Goal: Information Seeking & Learning: Find specific fact

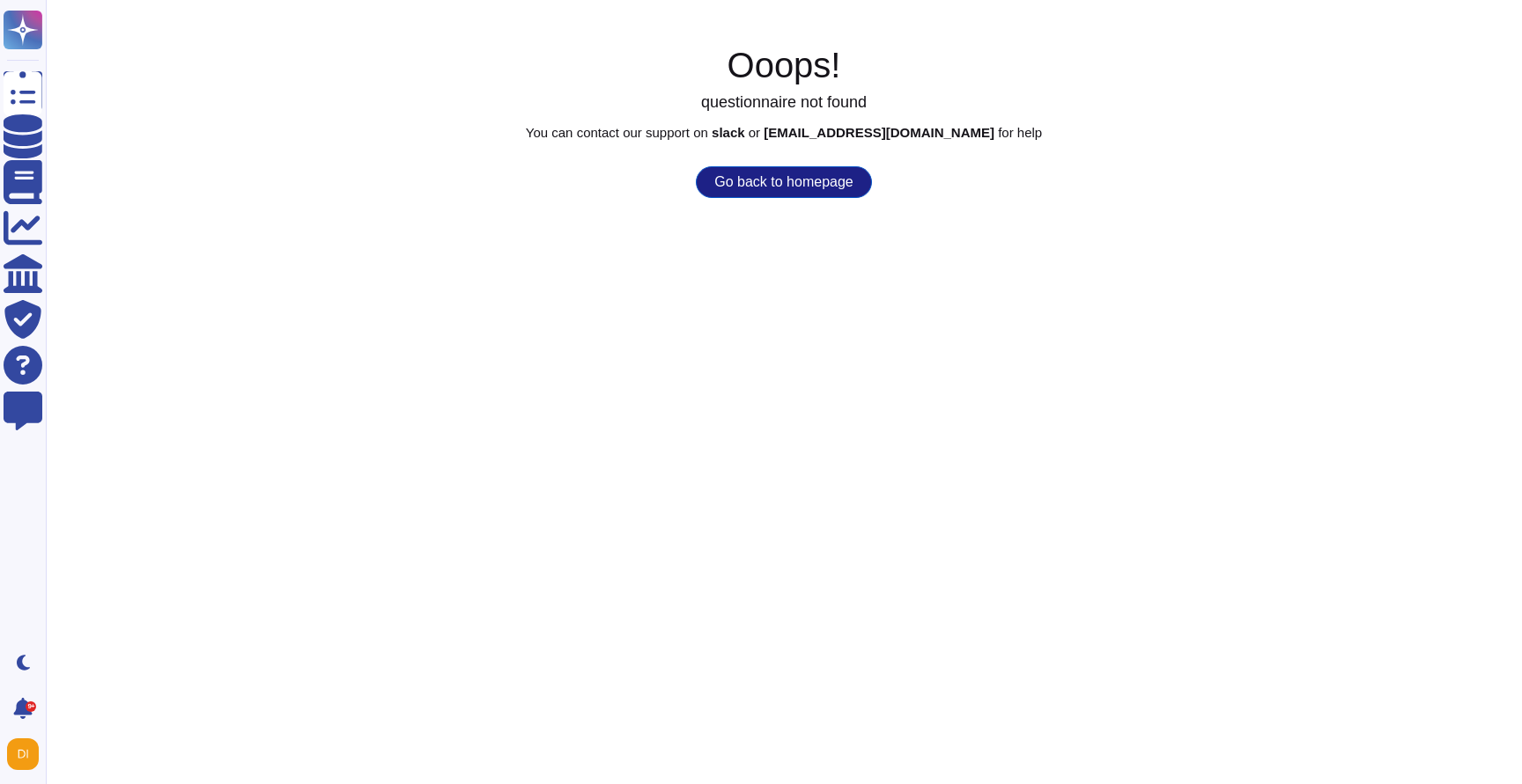
click at [818, 179] on button "Go back to homepage" at bounding box center [783, 182] width 175 height 31
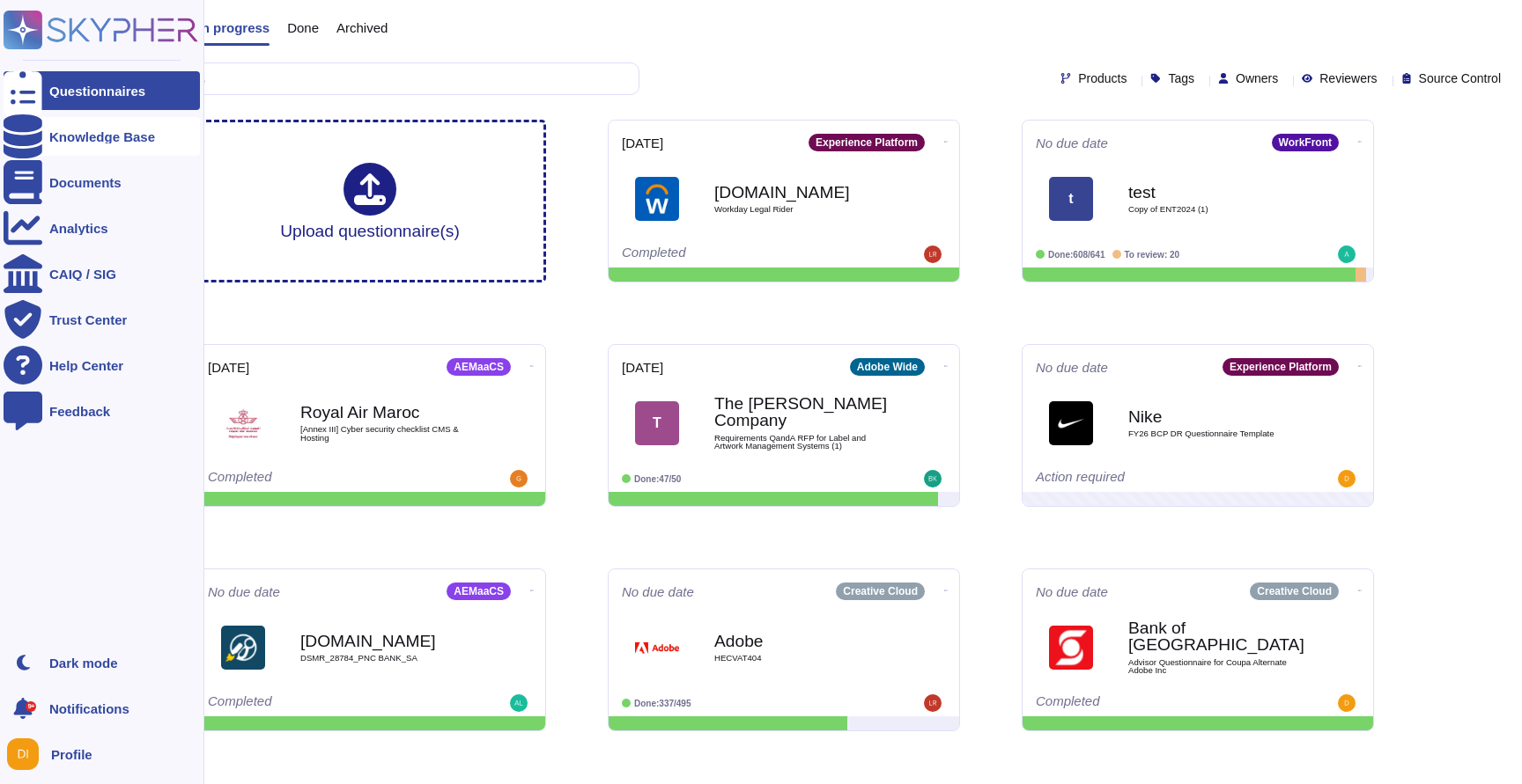
click at [85, 133] on div "Knowledge Base" at bounding box center [102, 137] width 105 height 13
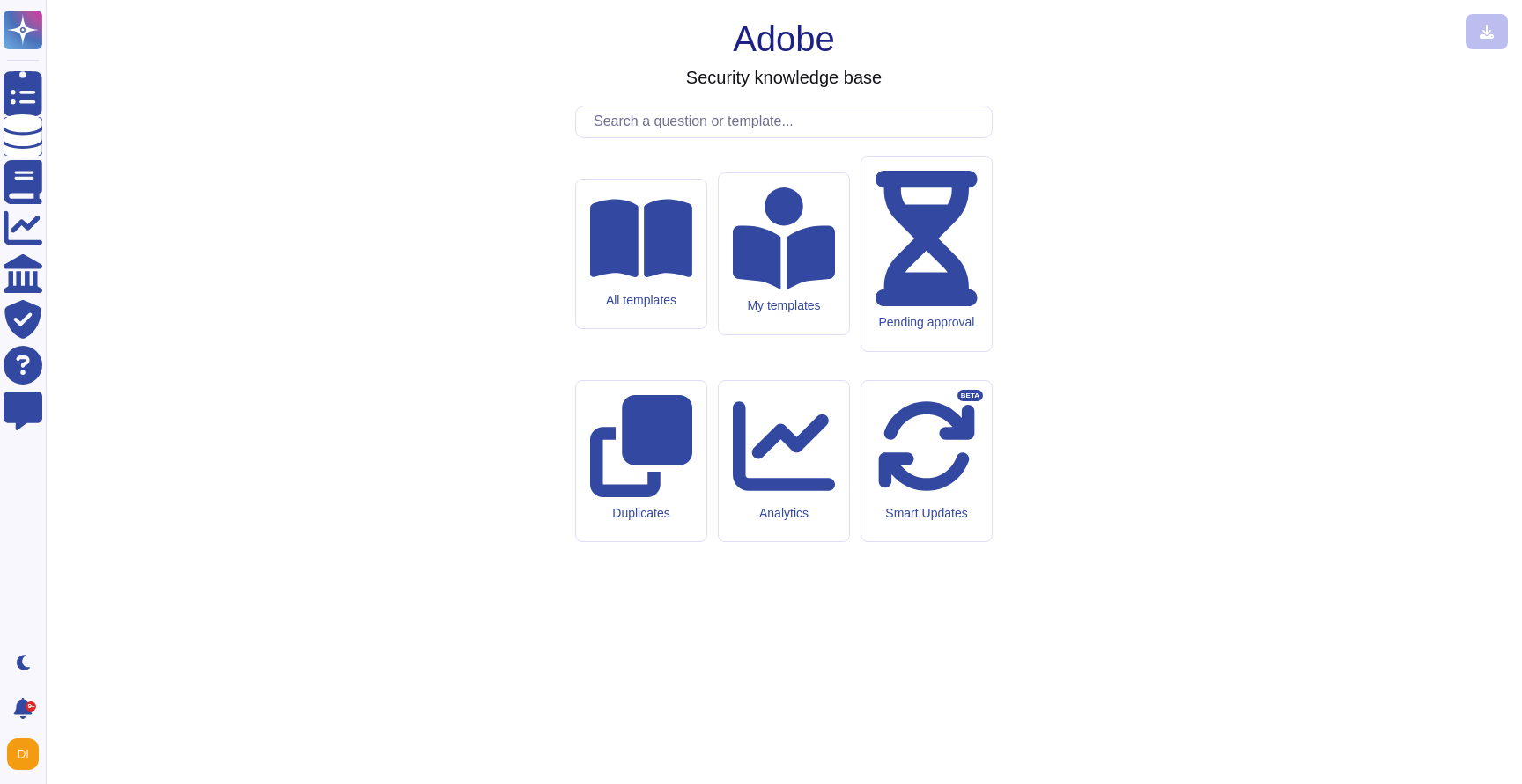
click at [711, 138] on input "text" at bounding box center [788, 121] width 407 height 31
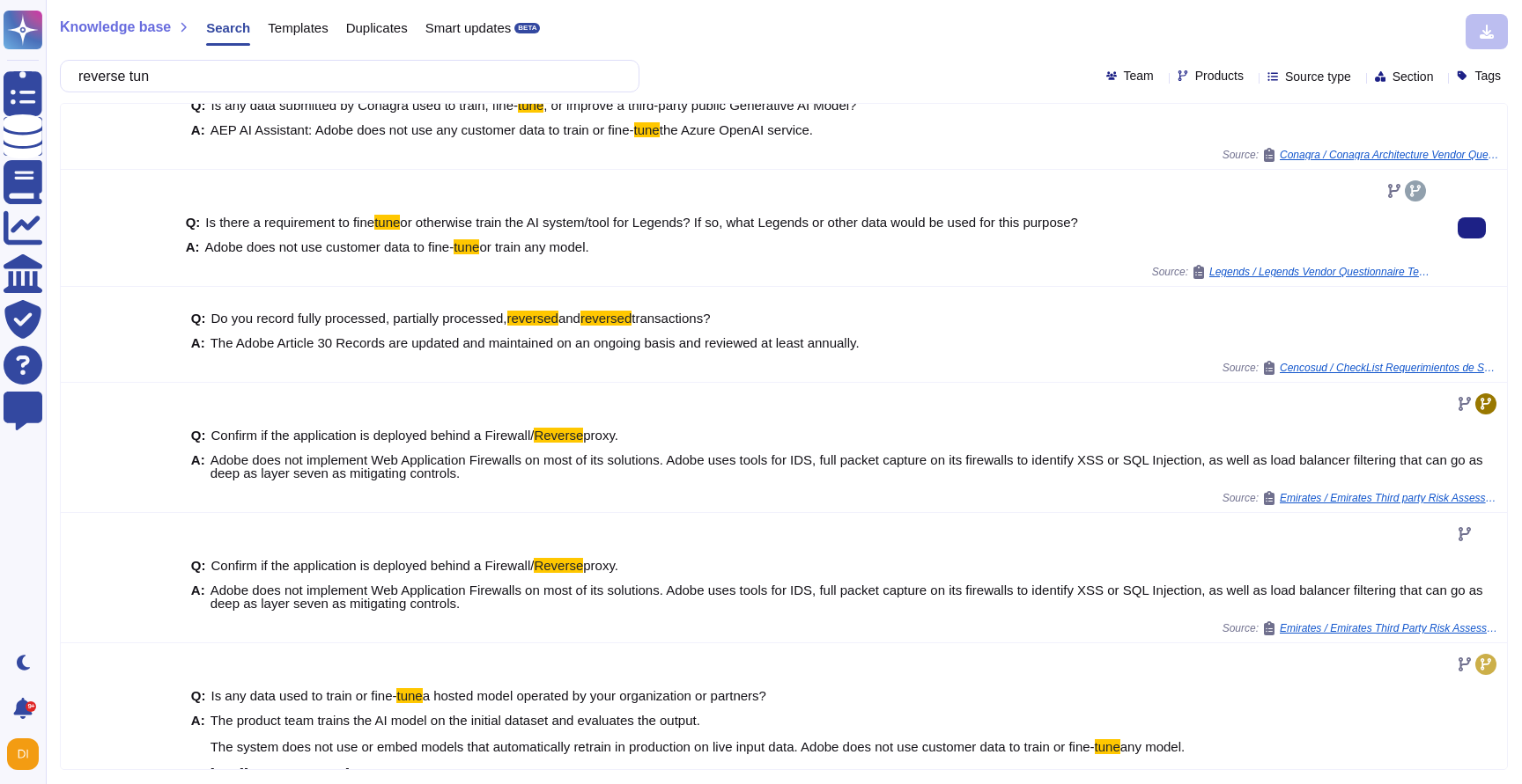
scroll to position [334, 0]
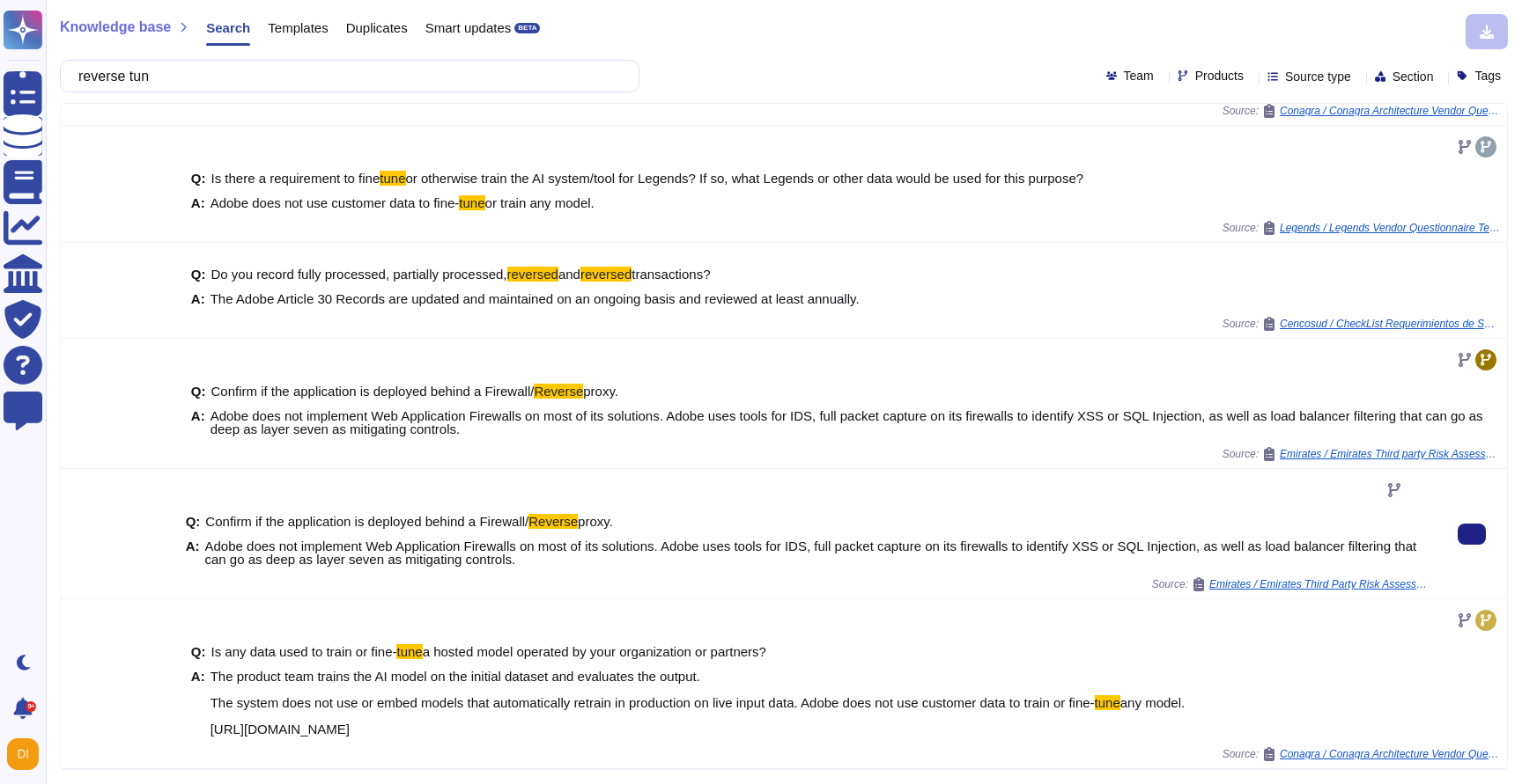
click at [548, 543] on span "Adobe does not implement Web Application Firewalls on most of its solutions. Ad…" at bounding box center [810, 552] width 1212 height 28
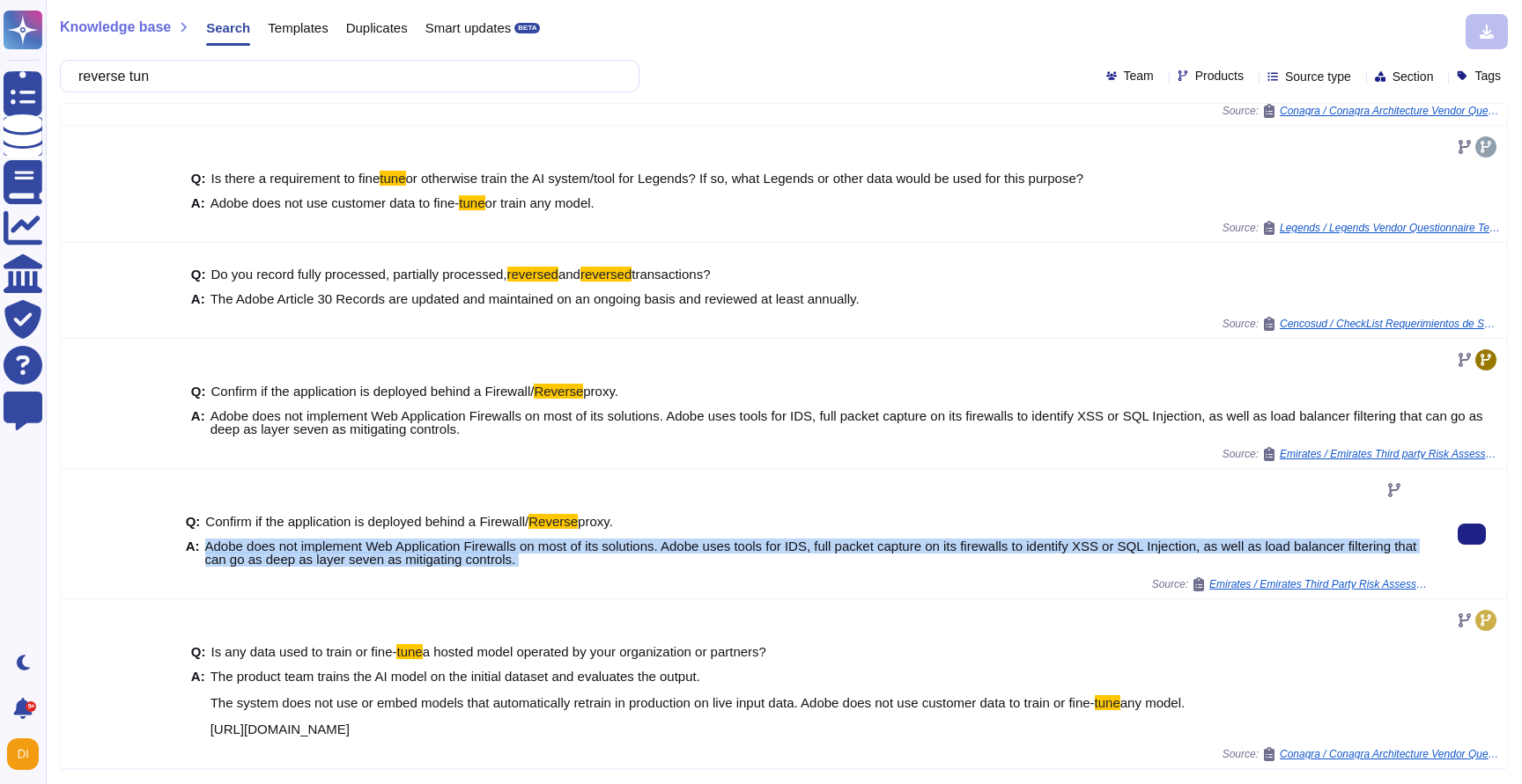
click at [548, 543] on span "Adobe does not implement Web Application Firewalls on most of its solutions. Ad…" at bounding box center [810, 552] width 1212 height 28
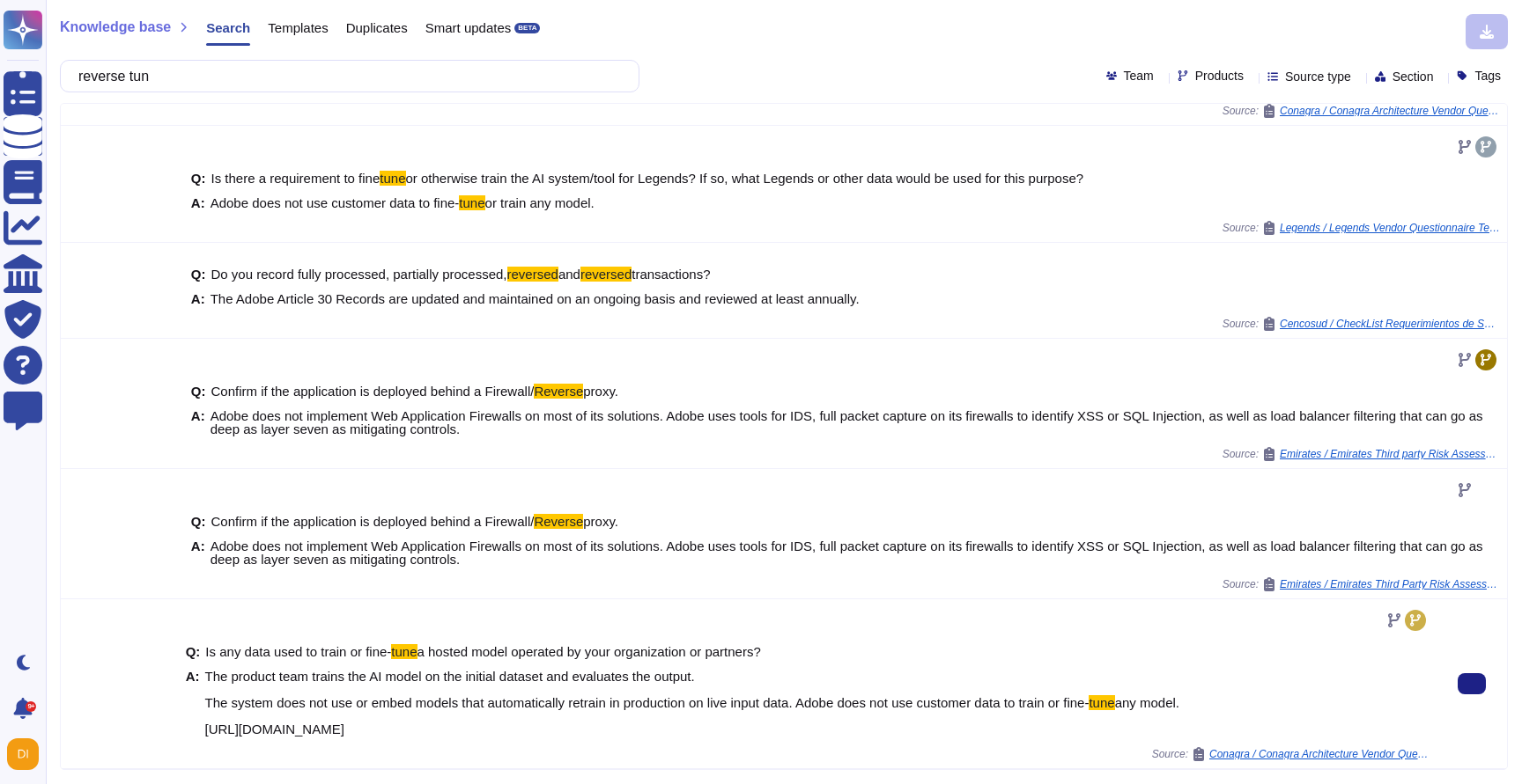
click at [403, 685] on span "The product team trains the AI model on the initial dataset and evaluates the o…" at bounding box center [694, 702] width 979 height 66
click at [424, 706] on span "The product team trains the AI model on the initial dataset and evaluates the o…" at bounding box center [647, 690] width 884 height 41
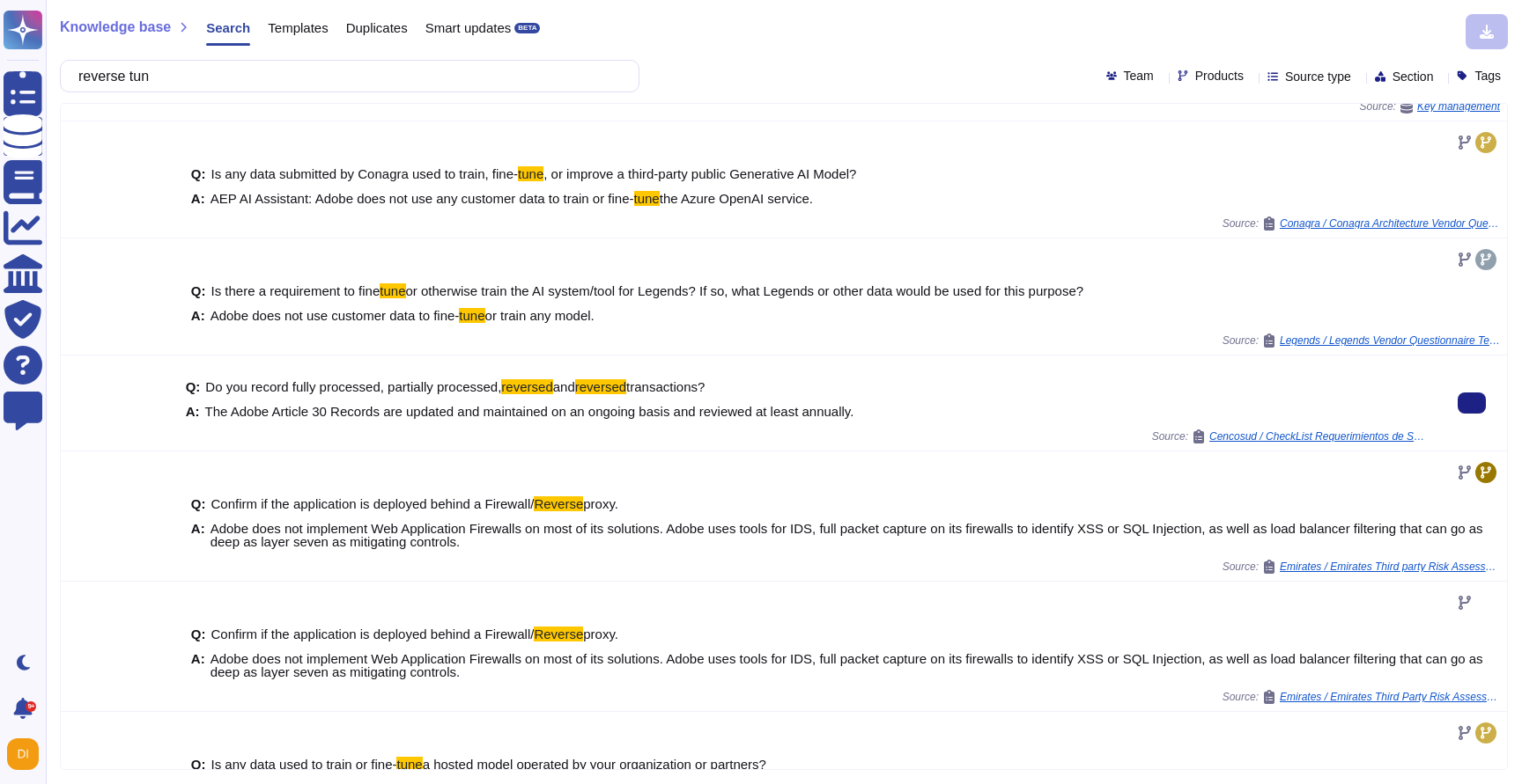
scroll to position [0, 0]
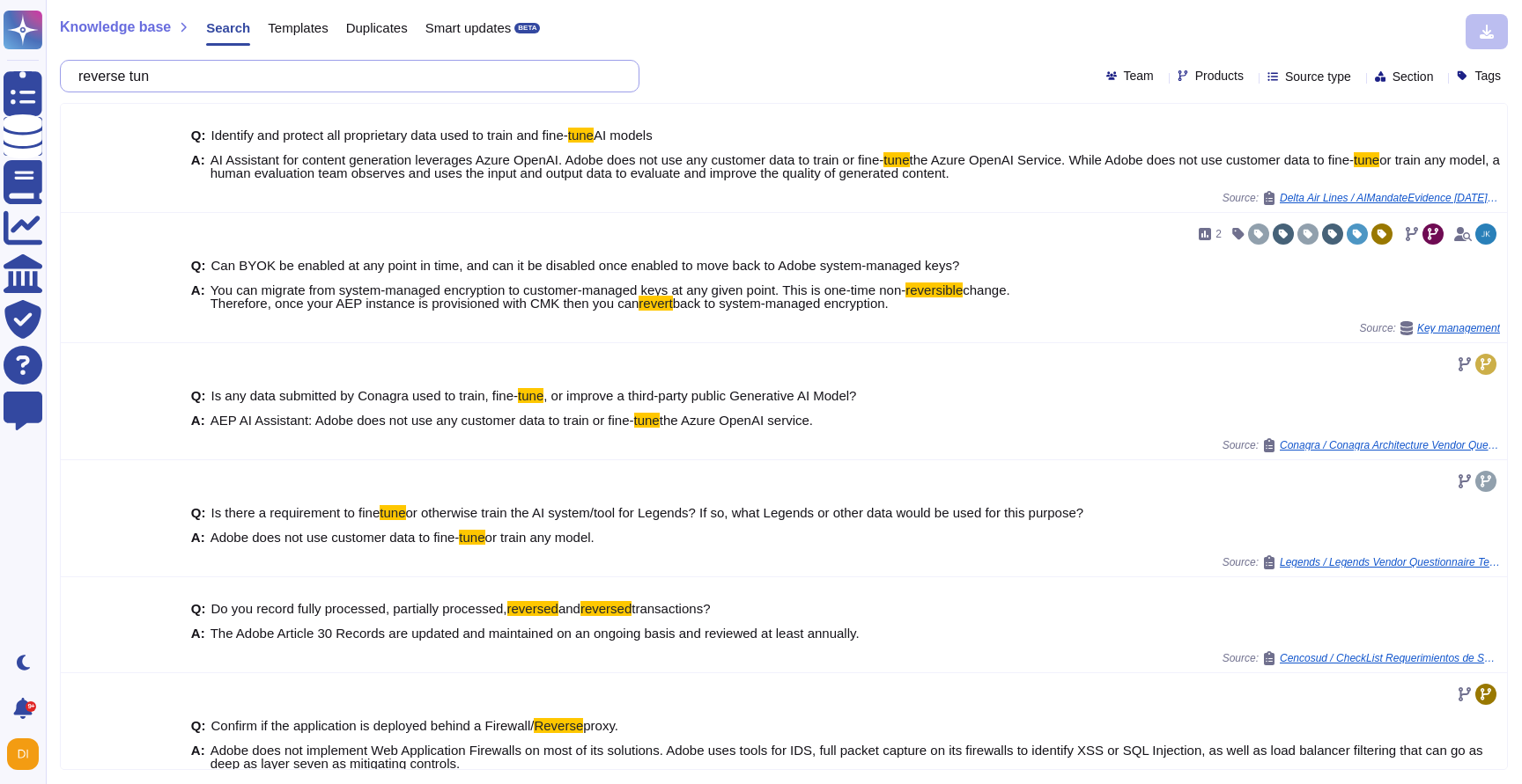
click at [318, 68] on input "reverse tun" at bounding box center [345, 76] width 551 height 31
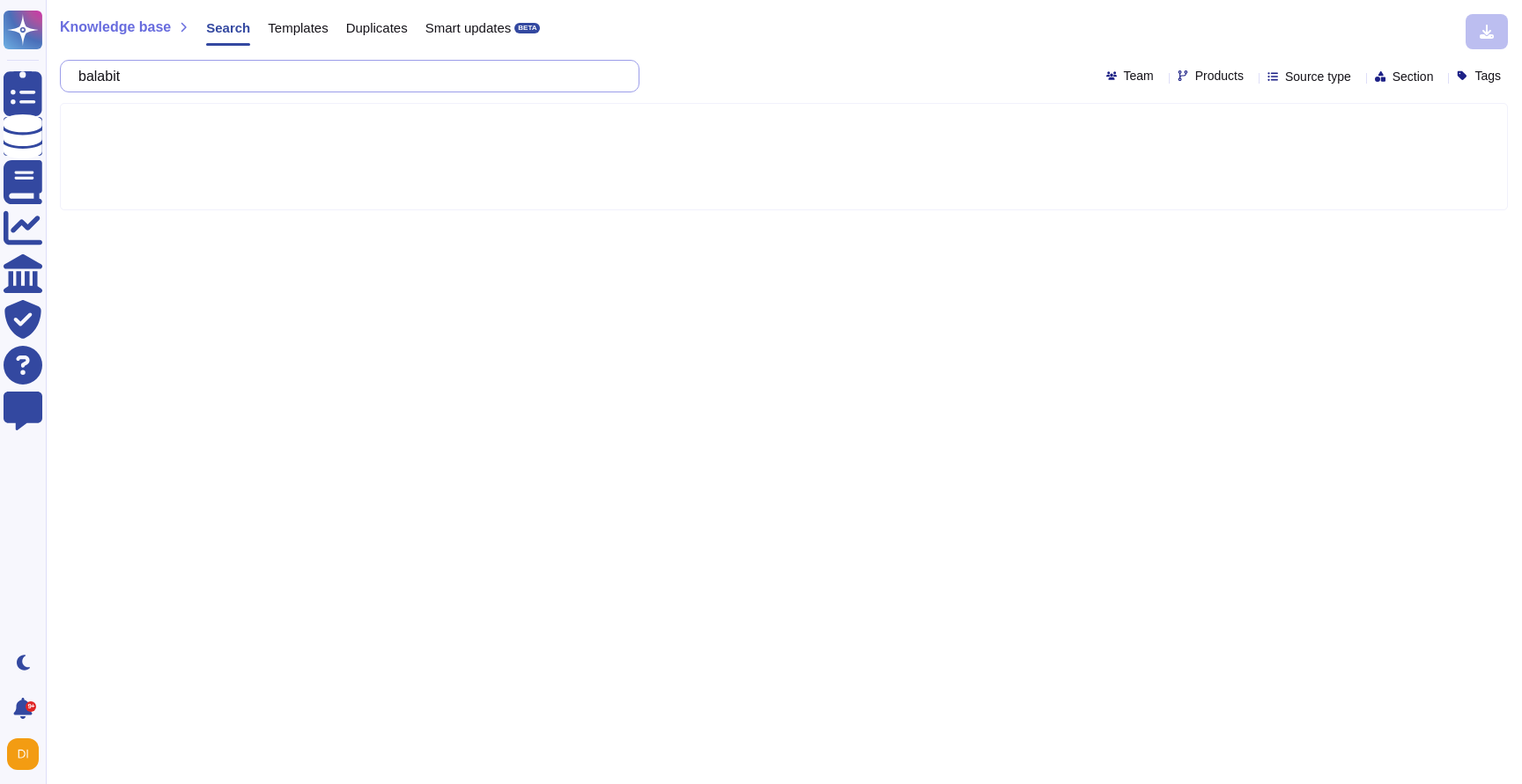
type input "balabit"
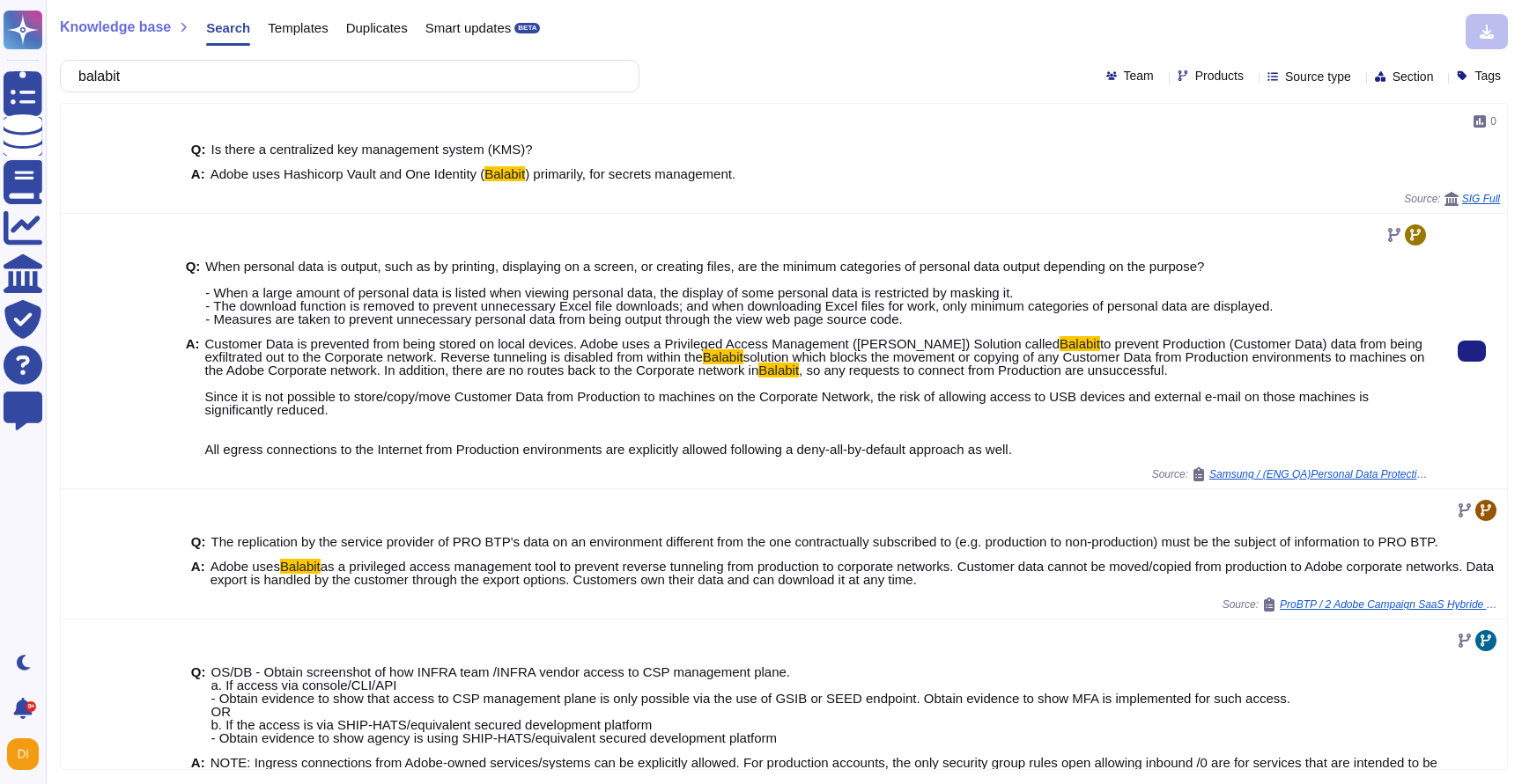
click at [347, 346] on span "Customer Data is prevented from being stored on local devices. Adobe uses a Pri…" at bounding box center [632, 343] width 855 height 15
click at [230, 355] on span "to prevent Production (Customer Data) data from being exfiltrated out to the Co…" at bounding box center [813, 350] width 1217 height 28
click at [214, 343] on span "Customer Data is prevented from being stored on local devices. Adobe uses a Pri…" at bounding box center [632, 343] width 855 height 15
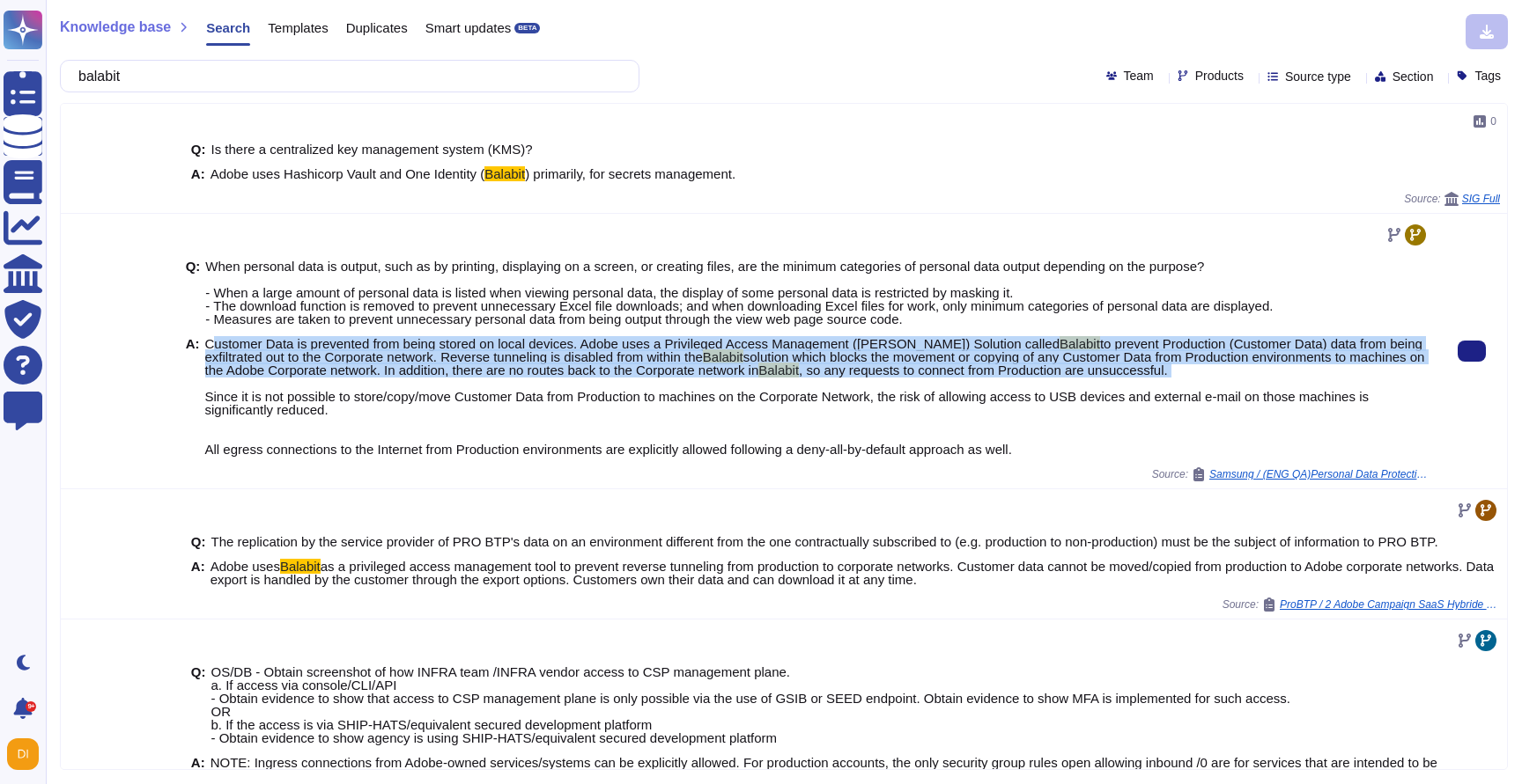
drag, startPoint x: 210, startPoint y: 343, endPoint x: 540, endPoint y: 388, distance: 333.1
click at [540, 388] on span "Customer Data is prevented from being stored on local devices. Adobe uses a Pri…" at bounding box center [817, 396] width 1224 height 119
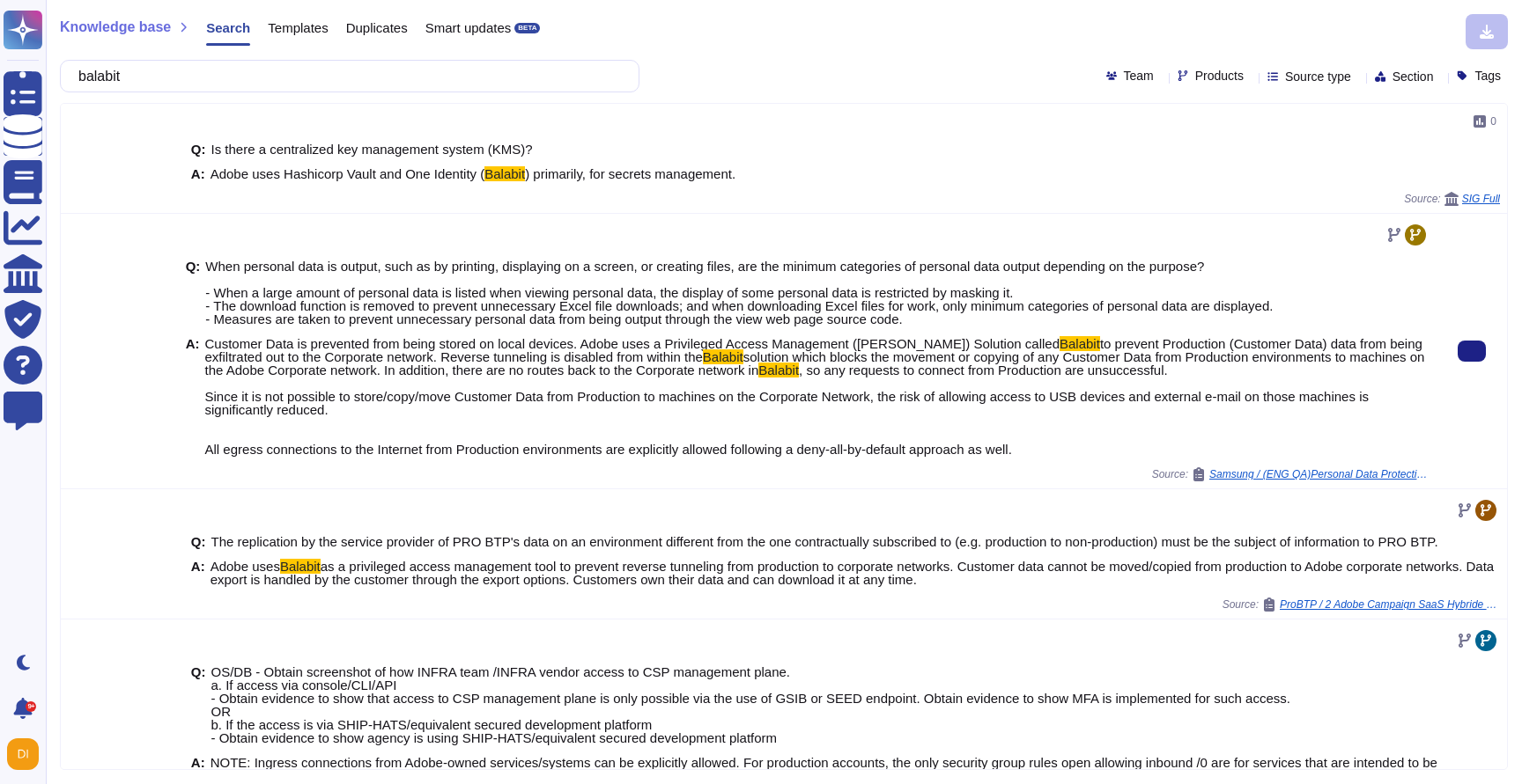
click at [432, 403] on span ", so any requests to connect from Production are unsuccessful. Since it is not …" at bounding box center [786, 409] width 1163 height 94
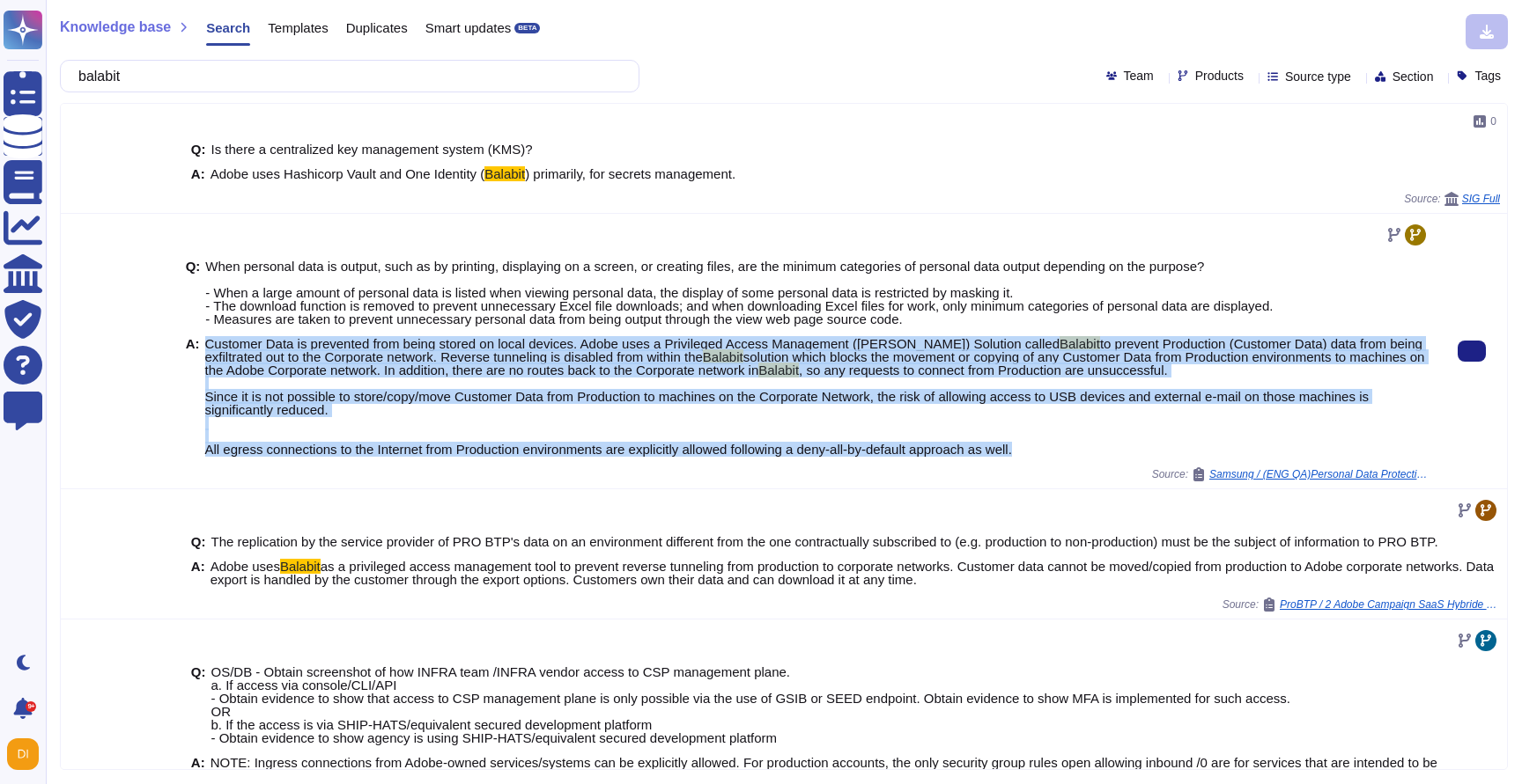
drag, startPoint x: 206, startPoint y: 344, endPoint x: 907, endPoint y: 465, distance: 711.4
click at [907, 465] on div "Q: When personal data is output, such as by printing, displaying on a screen, o…" at bounding box center [808, 358] width 1243 height 218
copy span "Customer Data is prevented from being stored on local devices. Adobe uses a Pri…"
